Goal: Transaction & Acquisition: Book appointment/travel/reservation

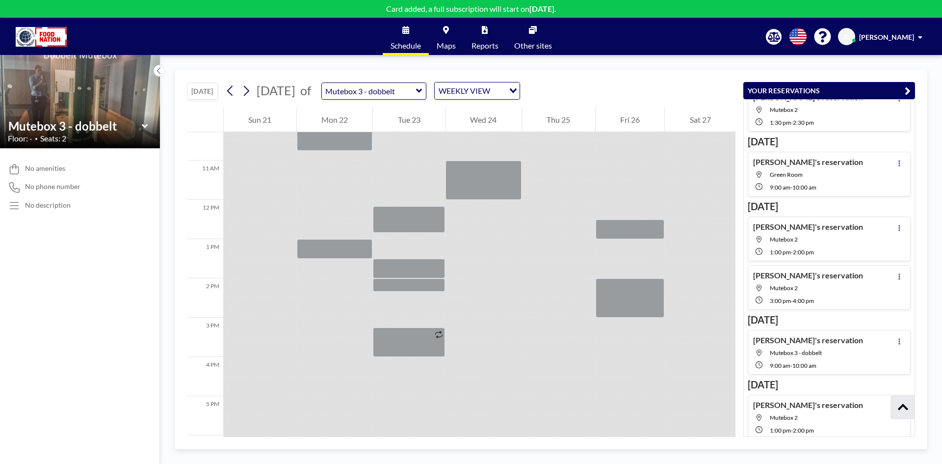
scroll to position [402, 0]
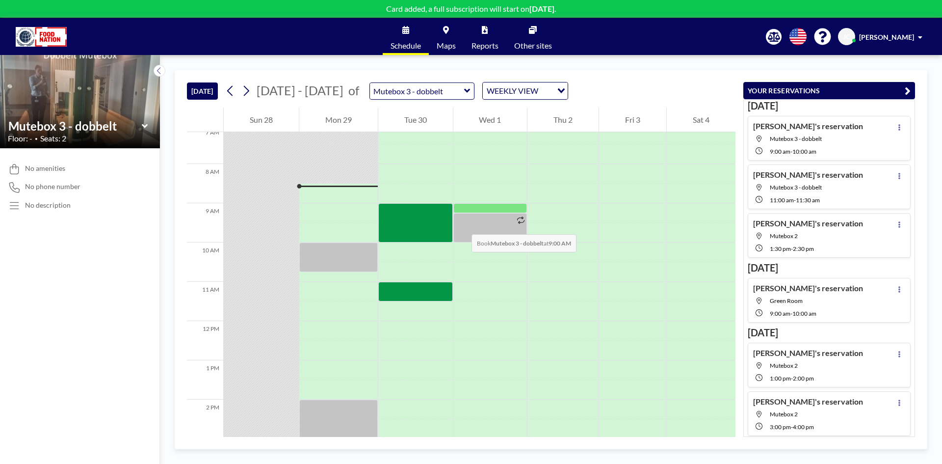
scroll to position [265, 0]
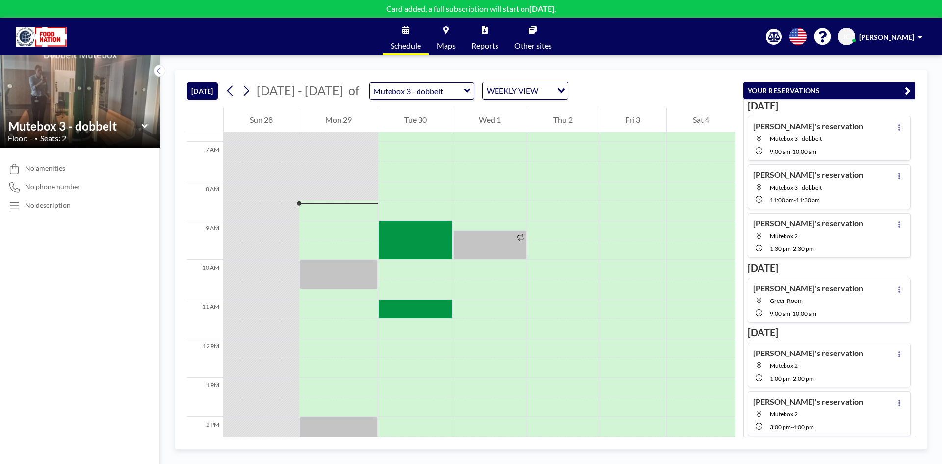
click at [146, 126] on icon at bounding box center [144, 126] width 6 height 4
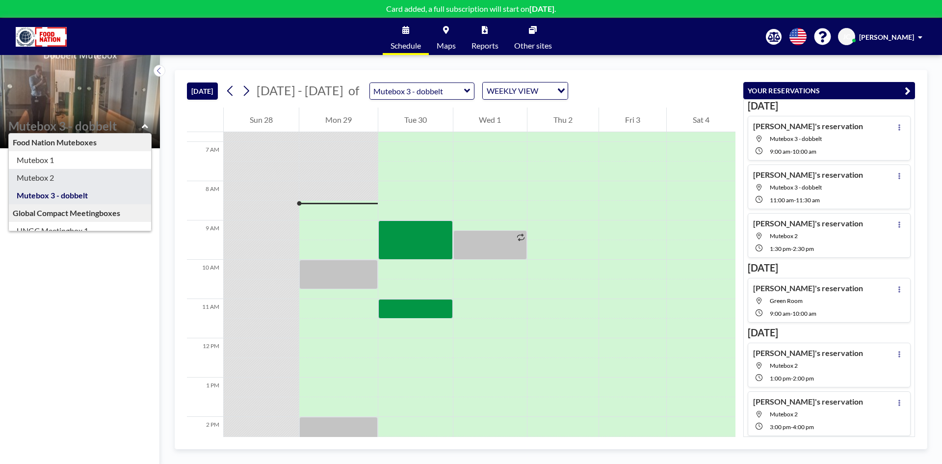
type input "Mutebox 2"
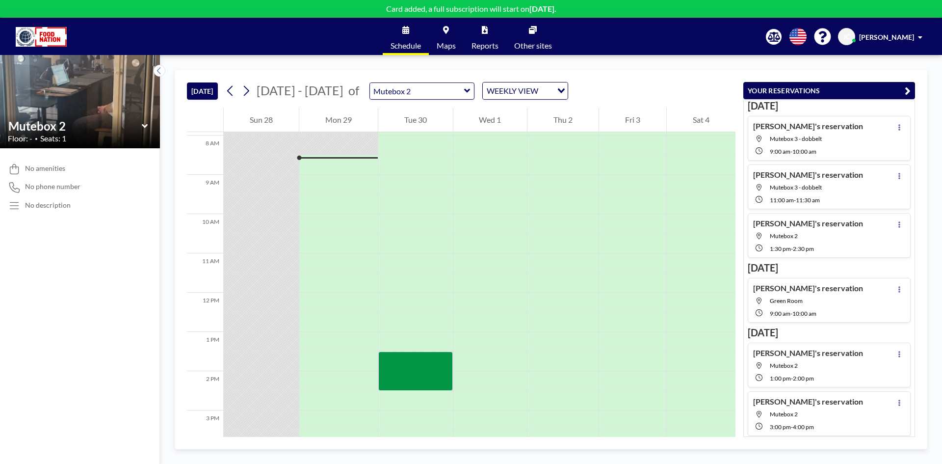
scroll to position [314, 0]
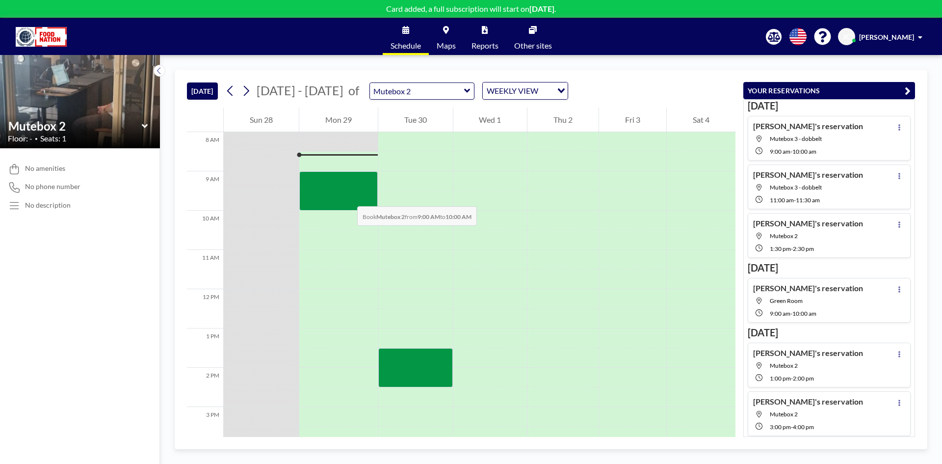
drag, startPoint x: 347, startPoint y: 179, endPoint x: 347, endPoint y: 196, distance: 17.2
click at [347, 196] on div at bounding box center [338, 190] width 78 height 39
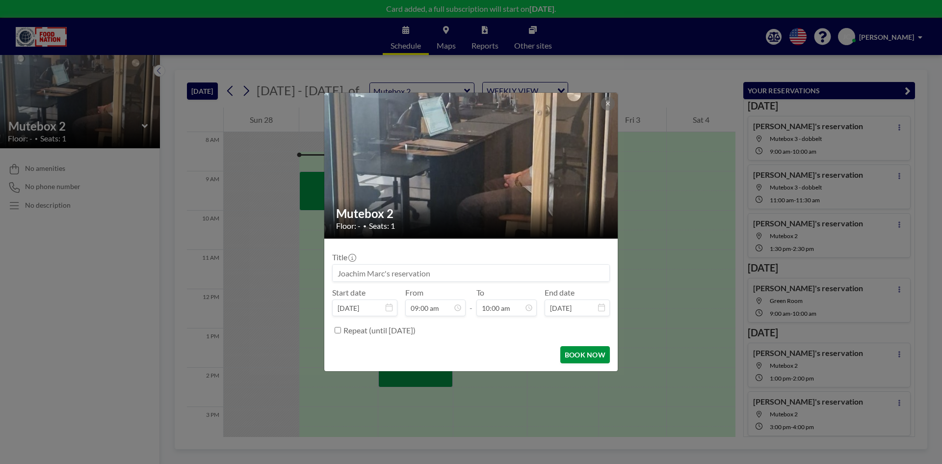
click at [598, 354] on button "BOOK NOW" at bounding box center [585, 354] width 50 height 17
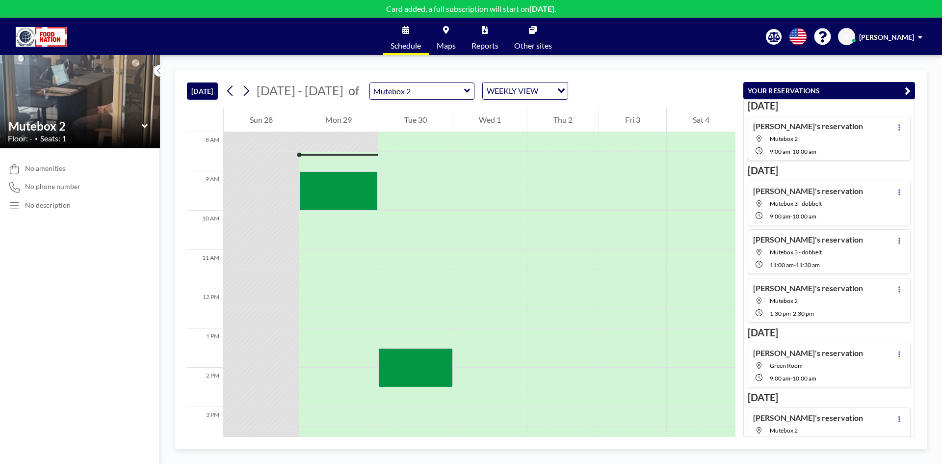
click at [144, 125] on icon at bounding box center [144, 126] width 6 height 4
